Goal: Task Accomplishment & Management: Manage account settings

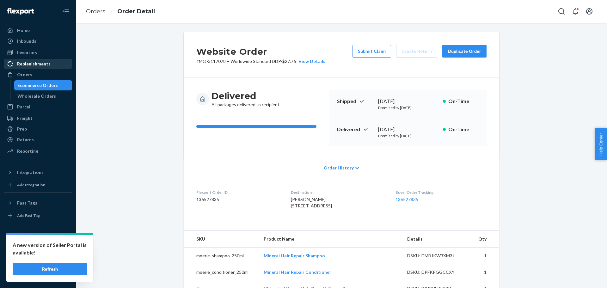
scroll to position [253, 0]
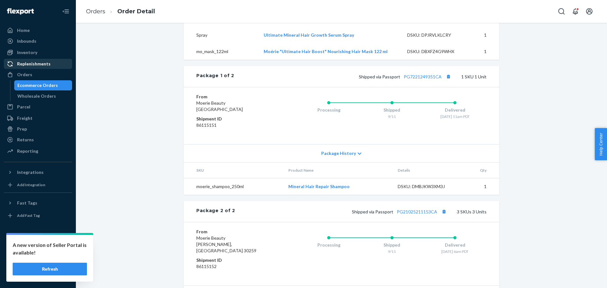
click at [32, 68] on link "Replenishments" at bounding box center [38, 64] width 68 height 10
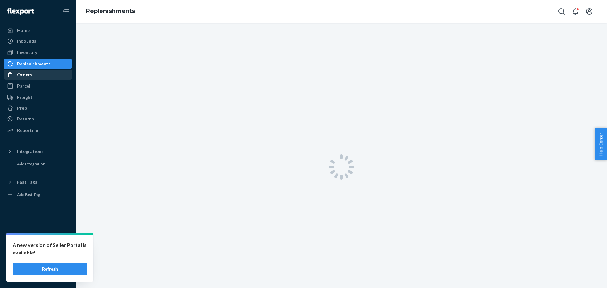
click at [34, 74] on div "Orders" at bounding box center [37, 74] width 67 height 9
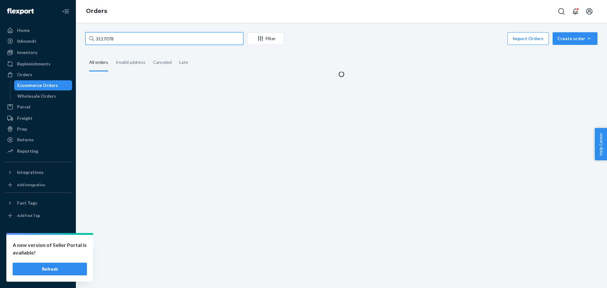
click at [120, 40] on input "3117078" at bounding box center [164, 38] width 158 height 13
paste input "70656"
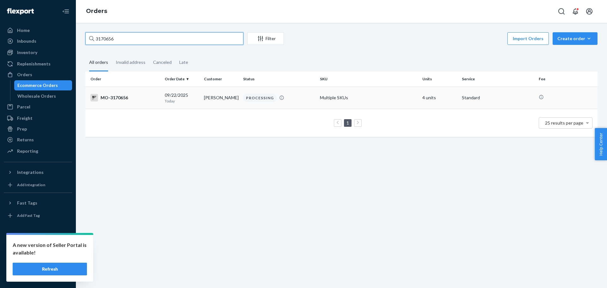
type input "3170656"
click at [122, 99] on div "MO-3170656" at bounding box center [124, 98] width 69 height 8
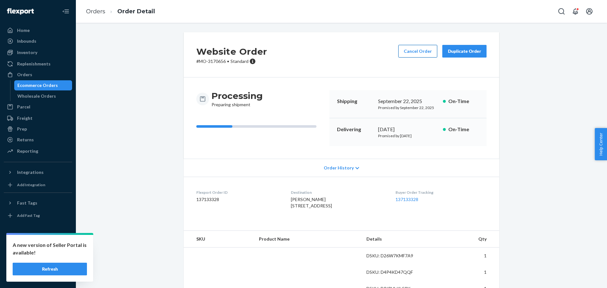
click at [419, 53] on button "Cancel Order" at bounding box center [417, 51] width 39 height 13
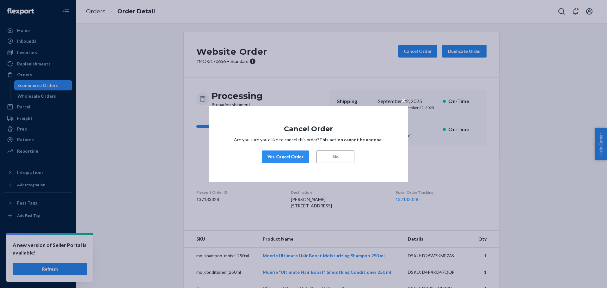
click at [290, 155] on div "Yes, Cancel Order" at bounding box center [285, 157] width 36 height 6
